Goal: Find specific page/section: Find specific page/section

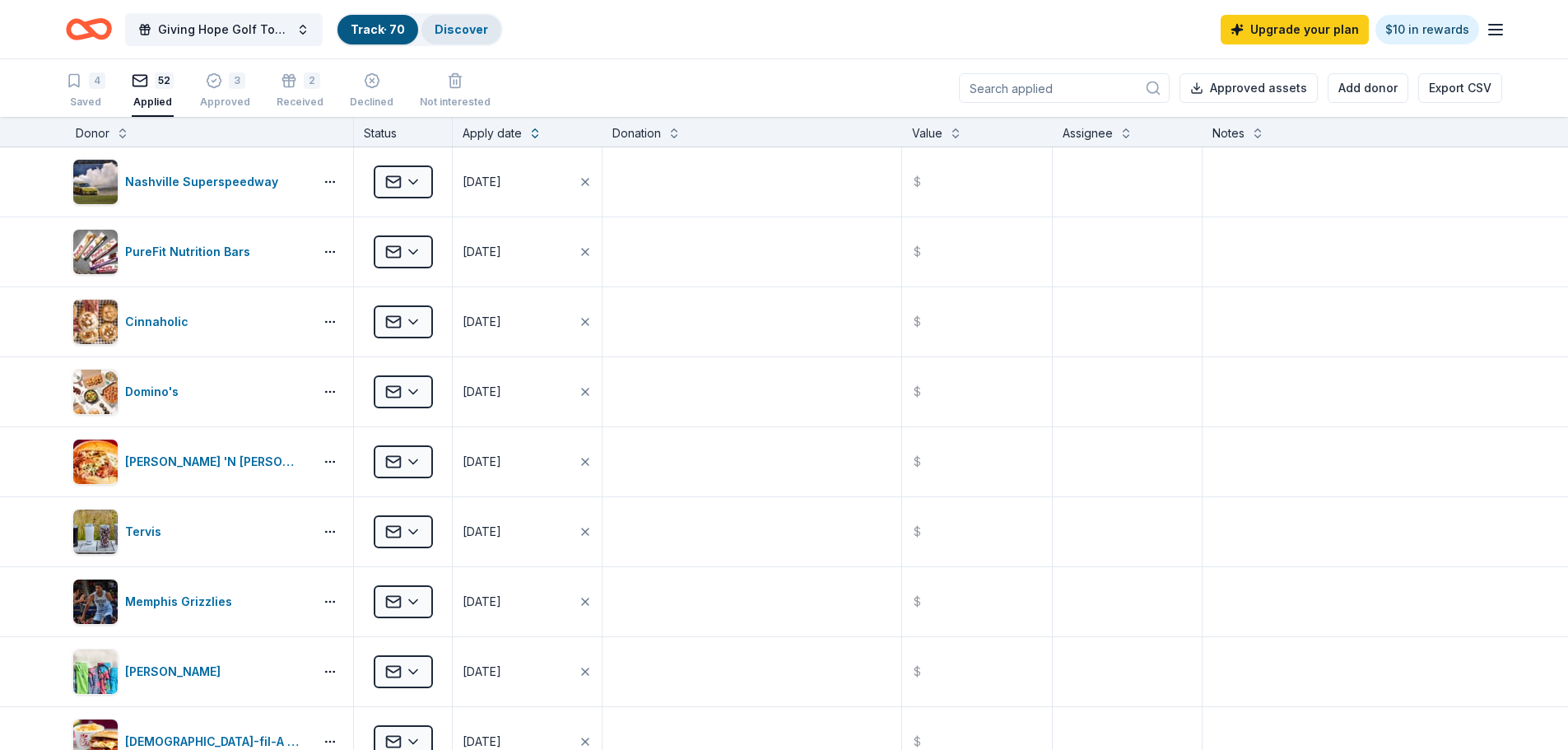
click at [466, 29] on link "Discover" at bounding box center [462, 29] width 54 height 14
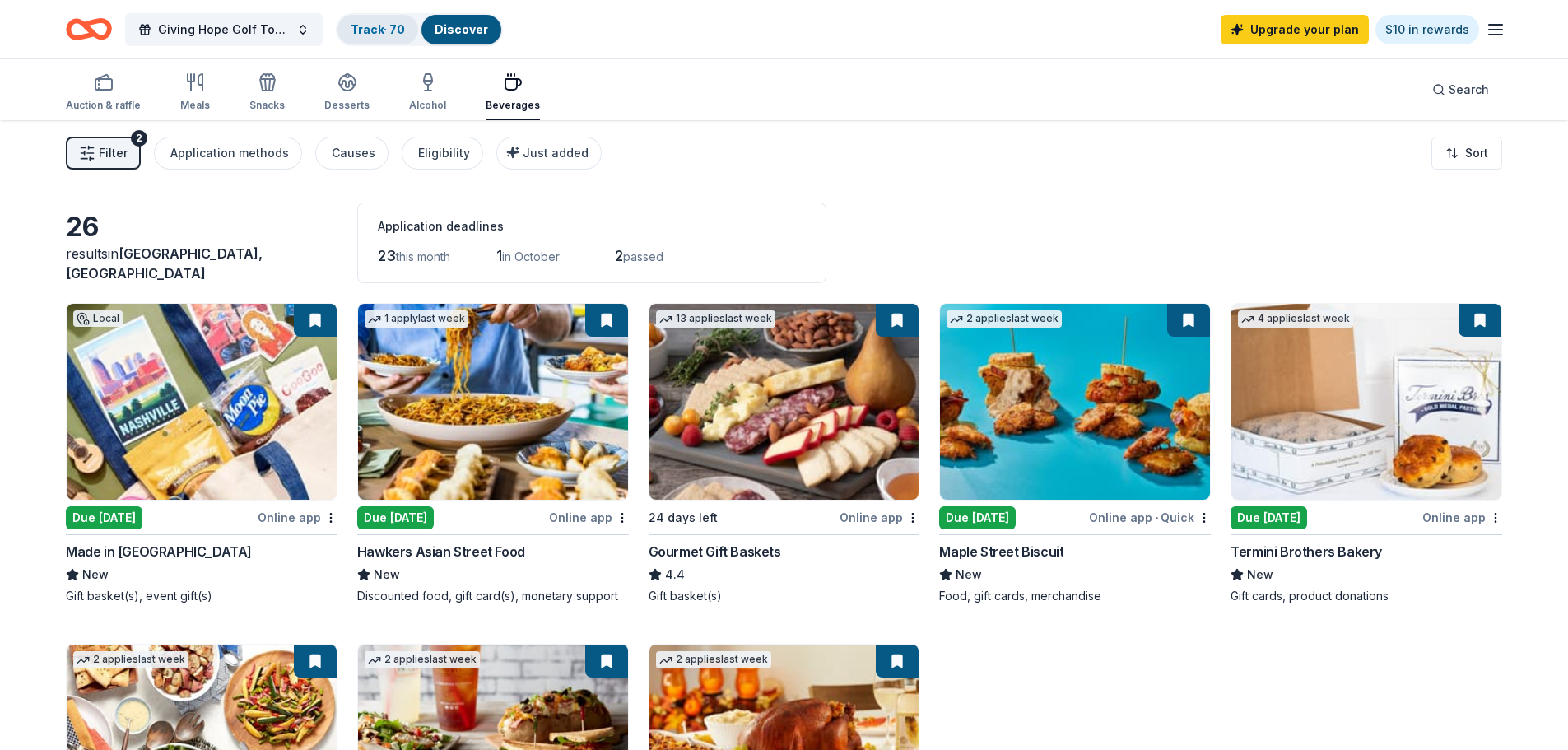
click at [384, 26] on link "Track · 70" at bounding box center [378, 29] width 54 height 14
